Goal: Information Seeking & Learning: Learn about a topic

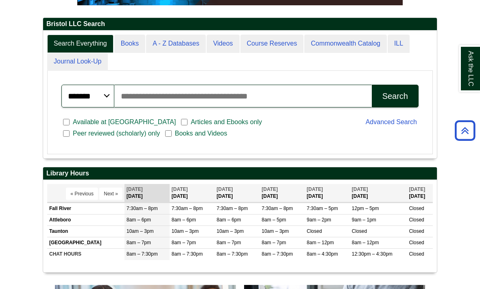
click at [317, 107] on input "Search articles, books, journals & more" at bounding box center [243, 96] width 258 height 23
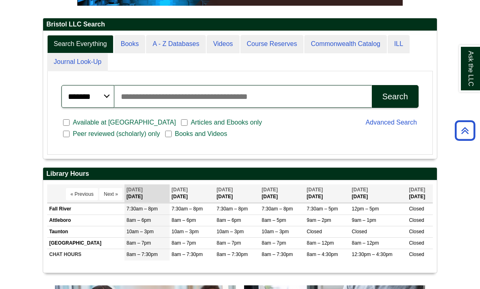
paste input "**********"
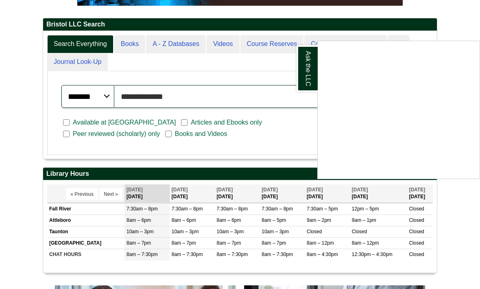
type input "**********"
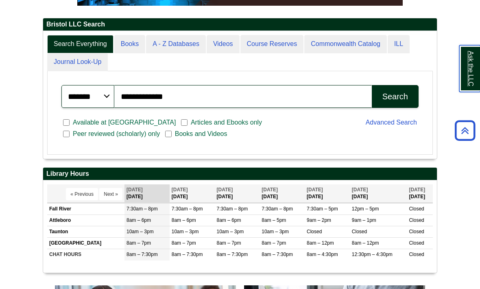
scroll to position [179, 0]
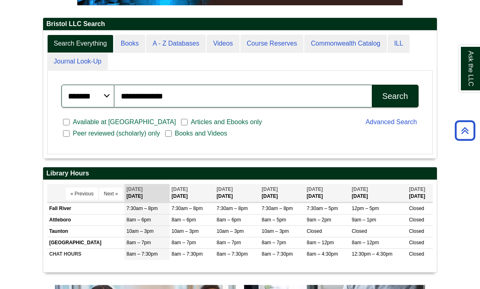
click at [401, 101] on div "Search" at bounding box center [396, 96] width 26 height 9
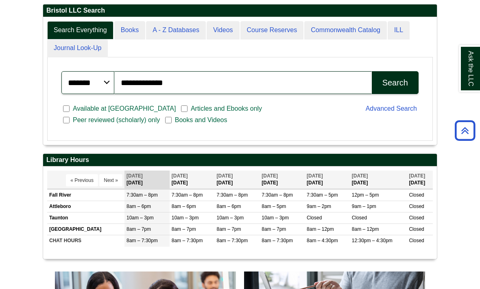
click at [404, 88] on div "Search" at bounding box center [396, 82] width 26 height 9
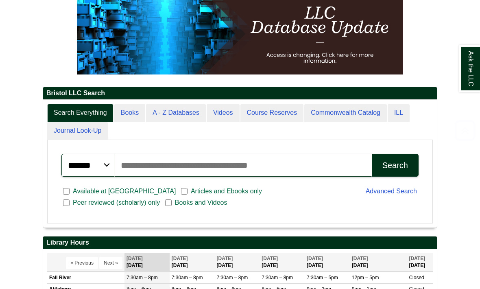
scroll to position [114, 0]
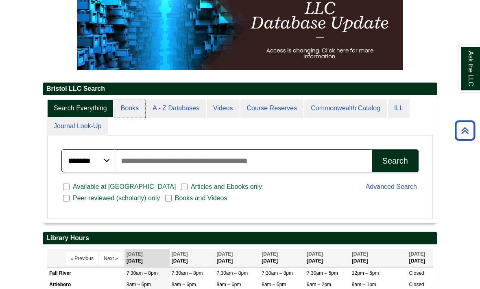
click at [131, 118] on link "Books" at bounding box center [129, 108] width 31 height 18
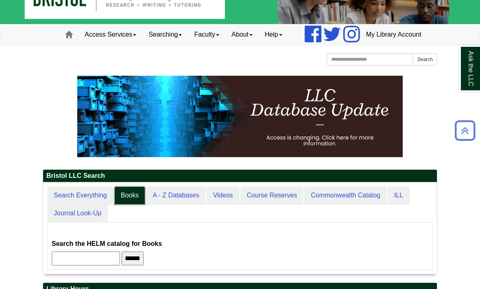
scroll to position [0, 0]
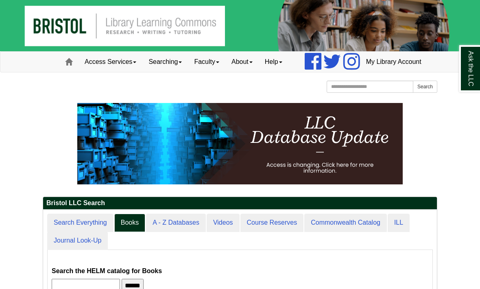
click at [115, 72] on link "Access Services" at bounding box center [111, 62] width 64 height 20
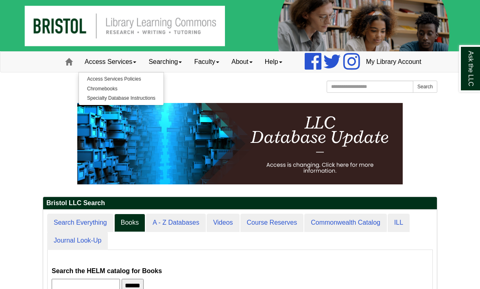
click at [210, 95] on div "[GEOGRAPHIC_DATA] [GEOGRAPHIC_DATA] Learning Commons Homepage Homepage Home Sea…" at bounding box center [240, 88] width 395 height 14
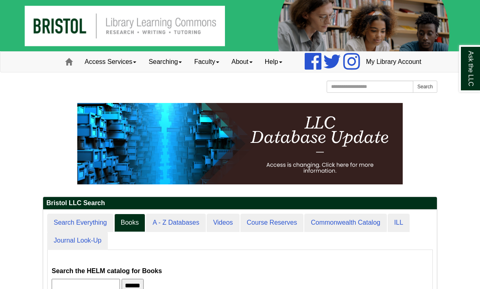
click at [158, 72] on link "Searching" at bounding box center [165, 62] width 46 height 20
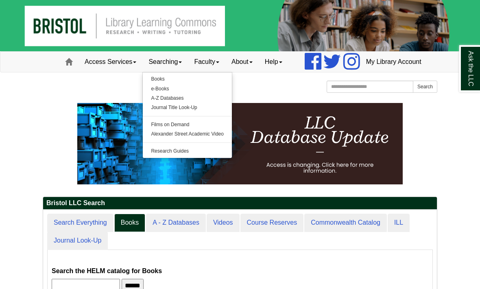
click at [143, 84] on link "Books" at bounding box center [187, 78] width 89 height 9
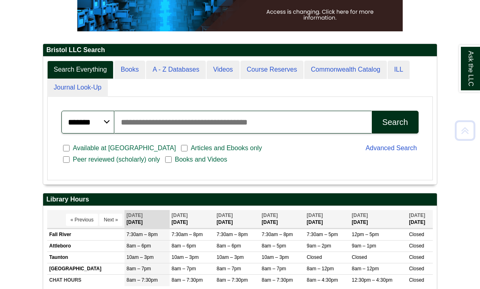
scroll to position [195, 0]
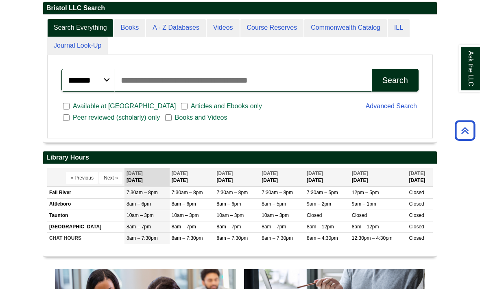
click at [397, 109] on link "Advanced Search" at bounding box center [391, 106] width 51 height 7
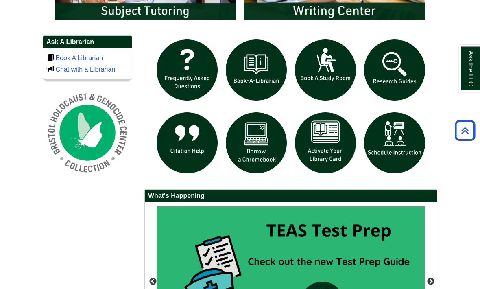
scroll to position [657, 0]
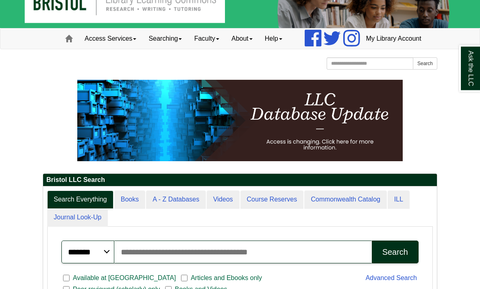
click at [133, 40] on span at bounding box center [134, 40] width 3 height 2
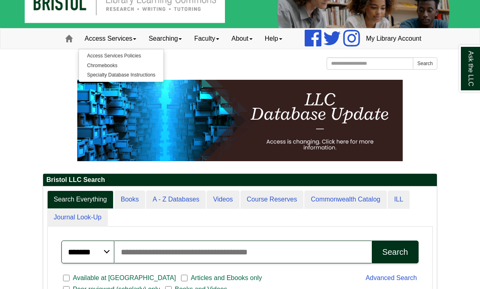
click at [162, 49] on link "Searching" at bounding box center [165, 38] width 46 height 20
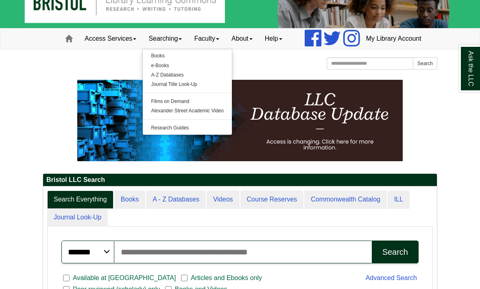
click at [204, 49] on link "Faculty" at bounding box center [206, 38] width 37 height 20
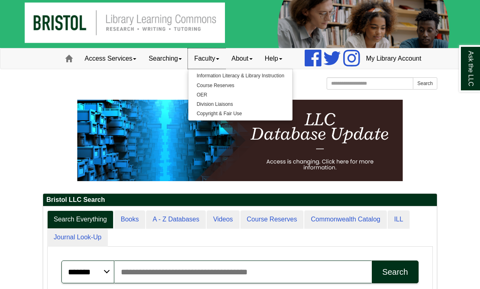
scroll to position [0, 0]
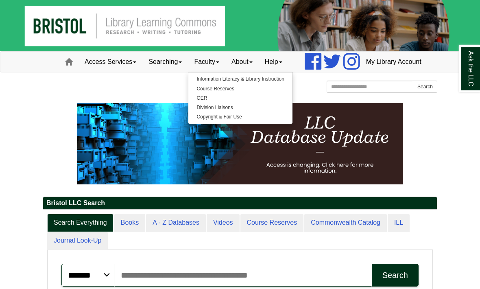
click at [279, 63] on span at bounding box center [280, 62] width 3 height 2
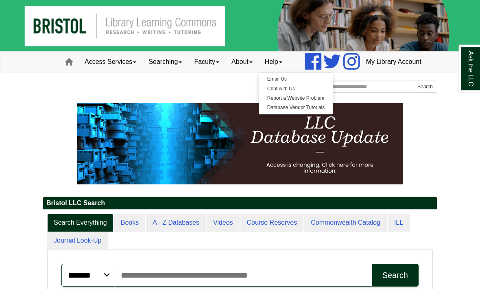
scroll to position [31, 89]
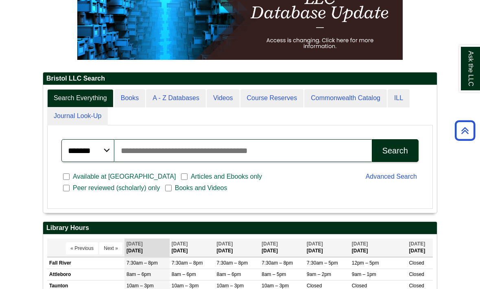
click at [239, 162] on input "Search articles, books, journals & more" at bounding box center [243, 150] width 258 height 23
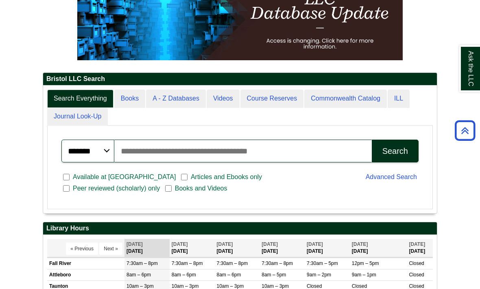
paste input "**********"
type input "**********"
click at [395, 162] on button "Search" at bounding box center [395, 151] width 47 height 23
